Goal: Task Accomplishment & Management: Use online tool/utility

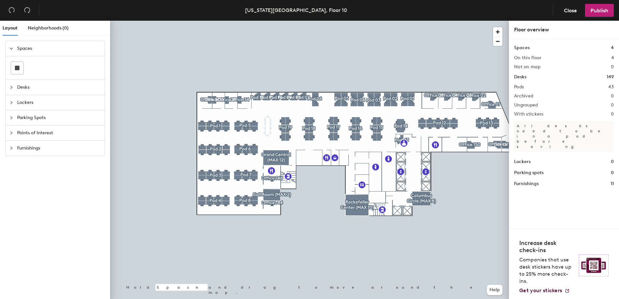
click at [17, 86] on div at bounding box center [13, 87] width 8 height 7
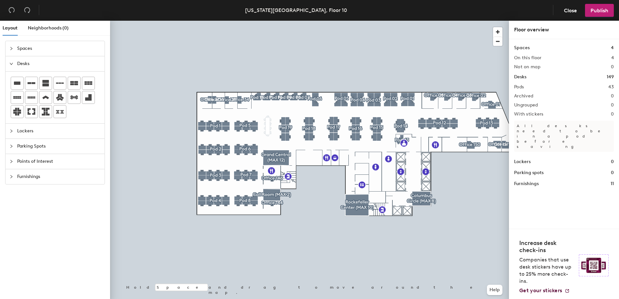
click at [9, 146] on div "Parking Spots" at bounding box center [55, 146] width 99 height 15
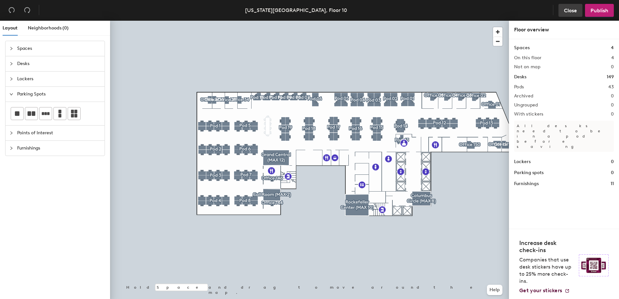
click at [570, 9] on span "Close" at bounding box center [570, 10] width 13 height 6
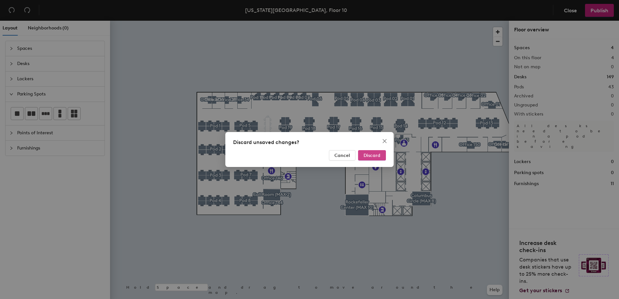
click at [370, 159] on button "Discard" at bounding box center [372, 155] width 28 height 10
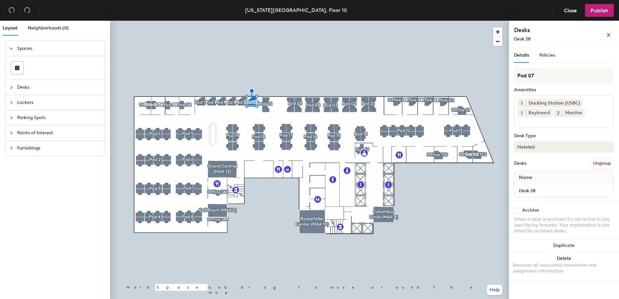
click at [592, 147] on button "Hoteled" at bounding box center [564, 147] width 100 height 12
click at [583, 55] on div "Details Policies" at bounding box center [564, 55] width 100 height 15
click at [606, 34] on button "button" at bounding box center [608, 34] width 10 height 10
